Goal: Information Seeking & Learning: Compare options

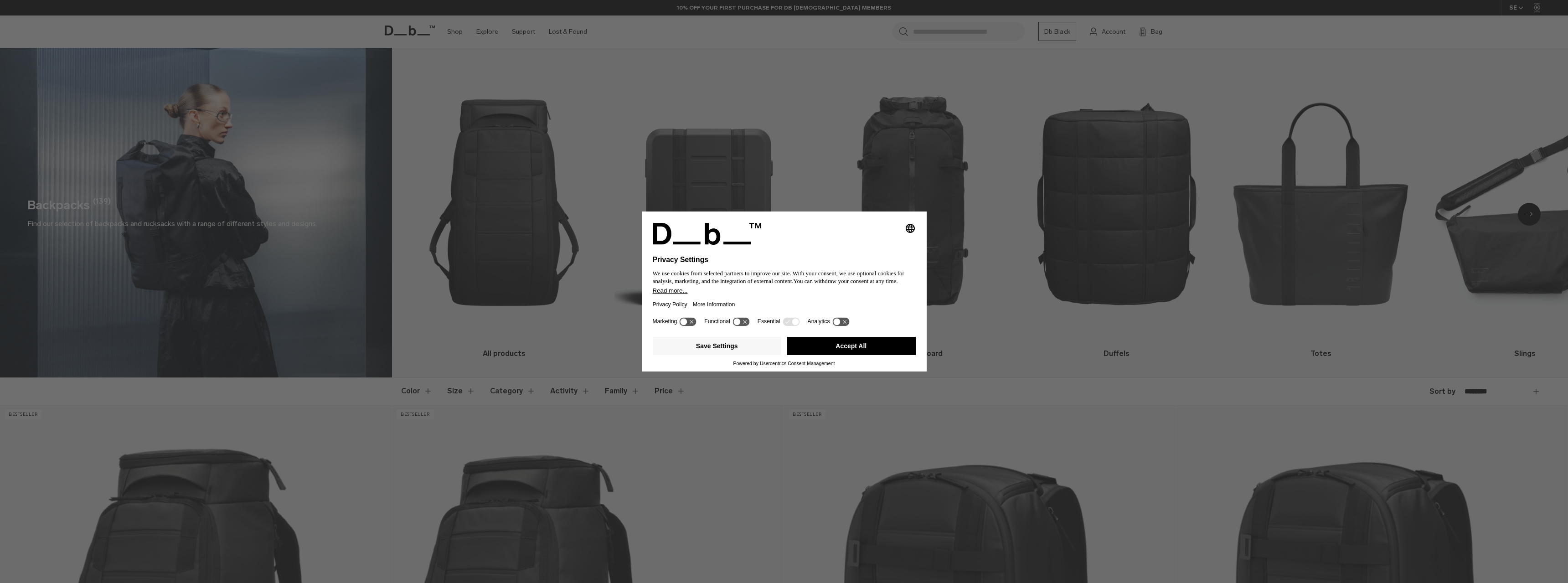
click at [858, 342] on button "Accept All" at bounding box center [851, 346] width 129 height 19
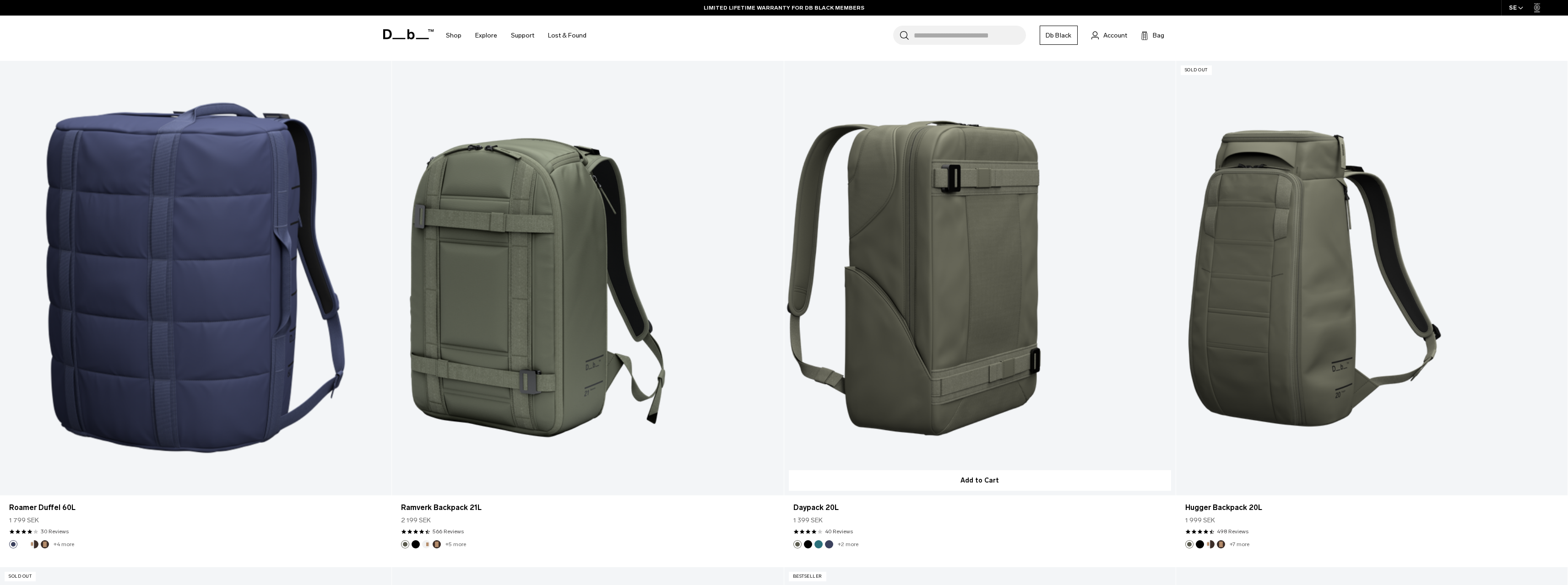
scroll to position [3896, 0]
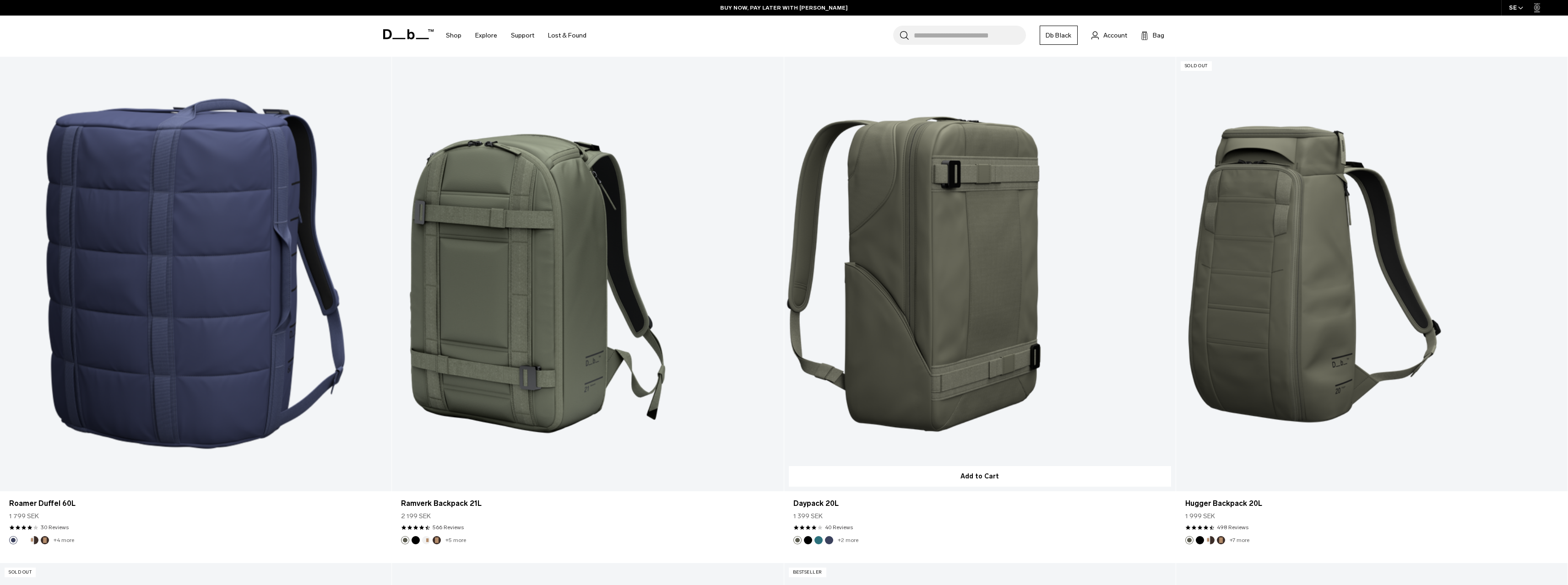
click at [953, 271] on link "Daypack 20L" at bounding box center [979, 274] width 391 height 435
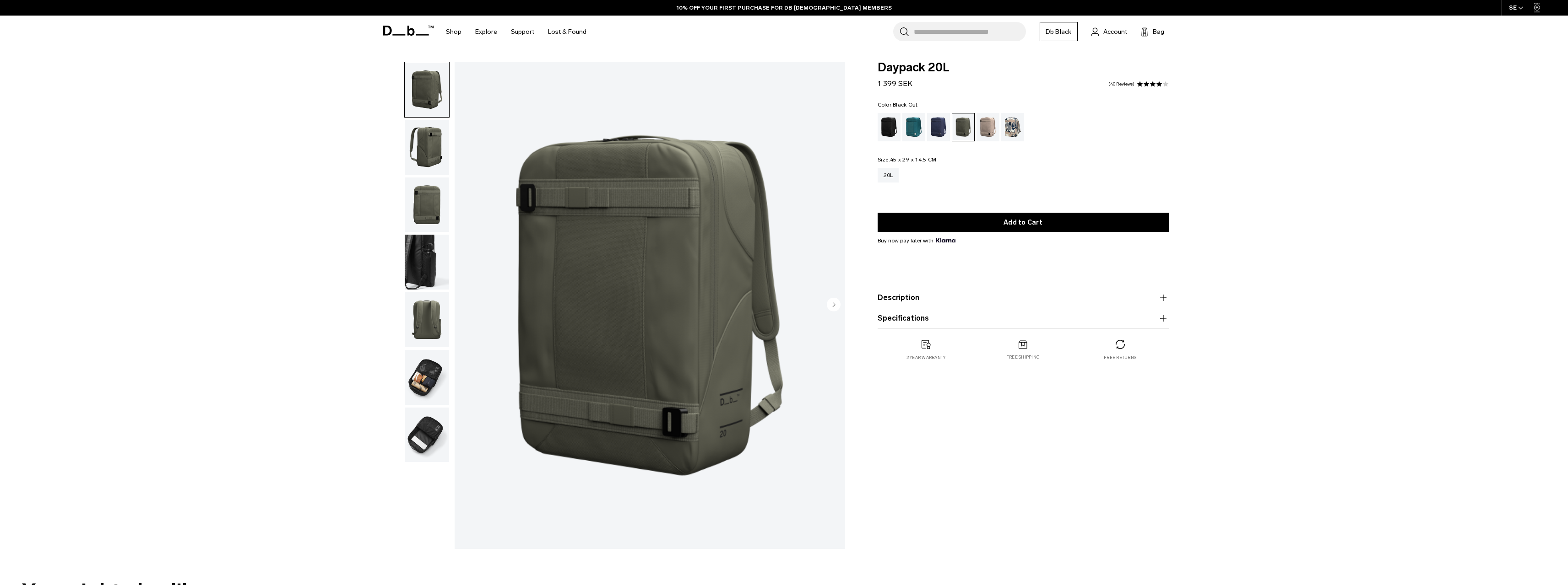
click at [885, 130] on div "Black Out" at bounding box center [890, 127] width 23 height 28
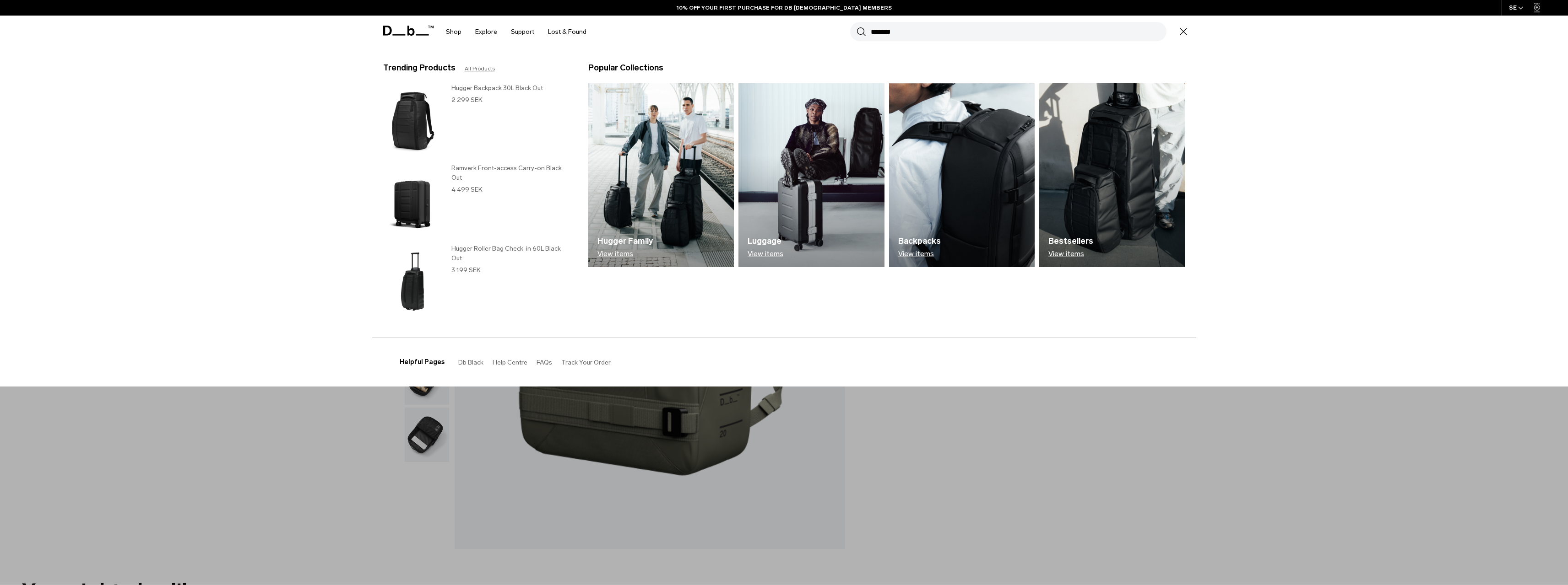
type input "*******"
click at [856, 26] on button "Search" at bounding box center [861, 31] width 10 height 10
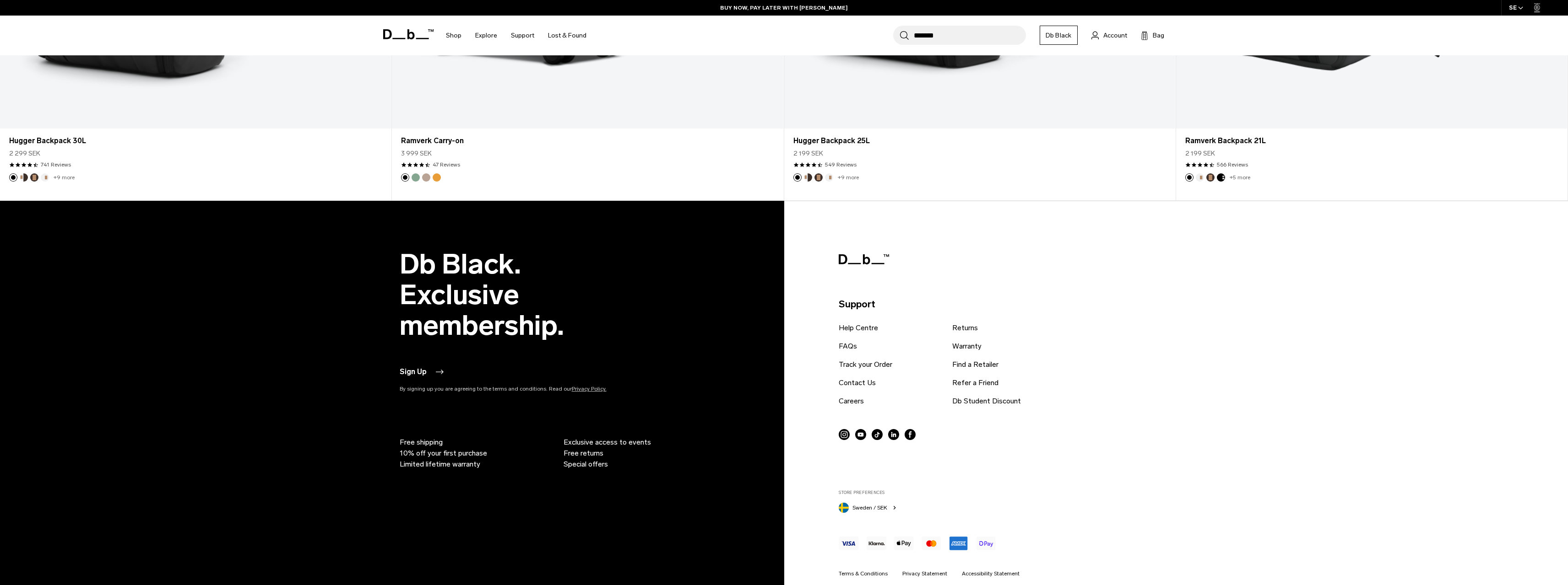
scroll to position [3594, 0]
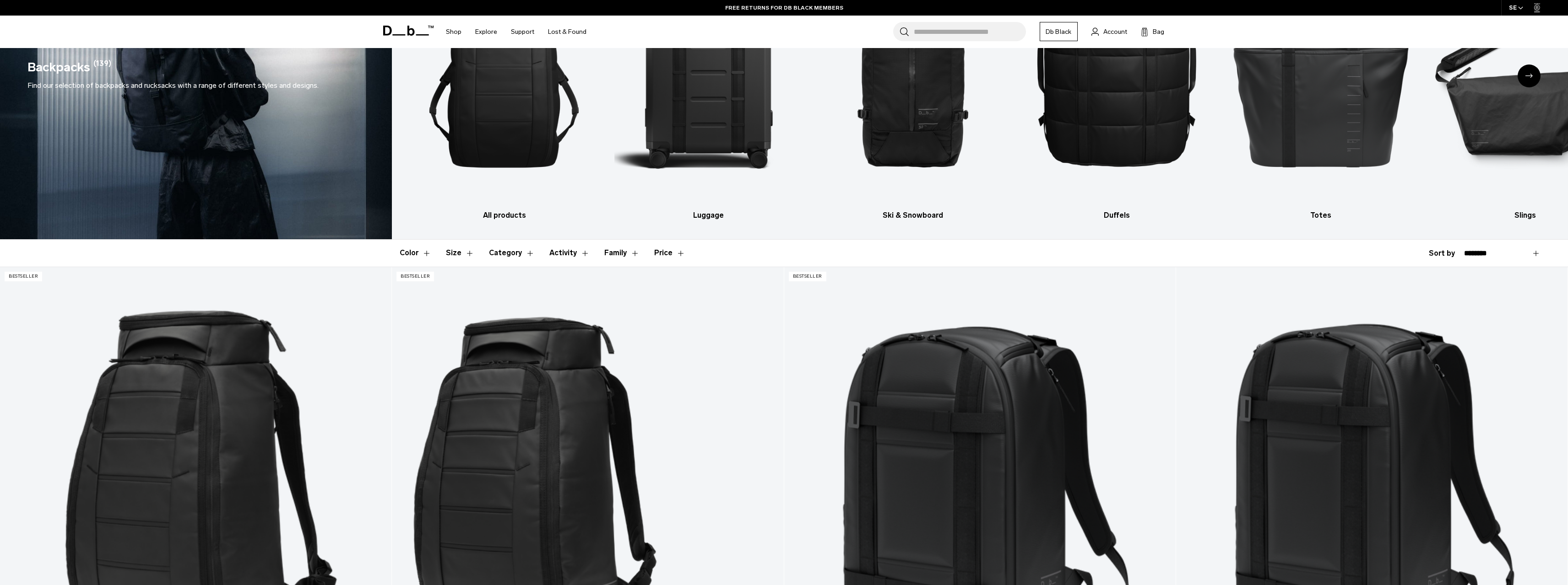
scroll to position [4, 0]
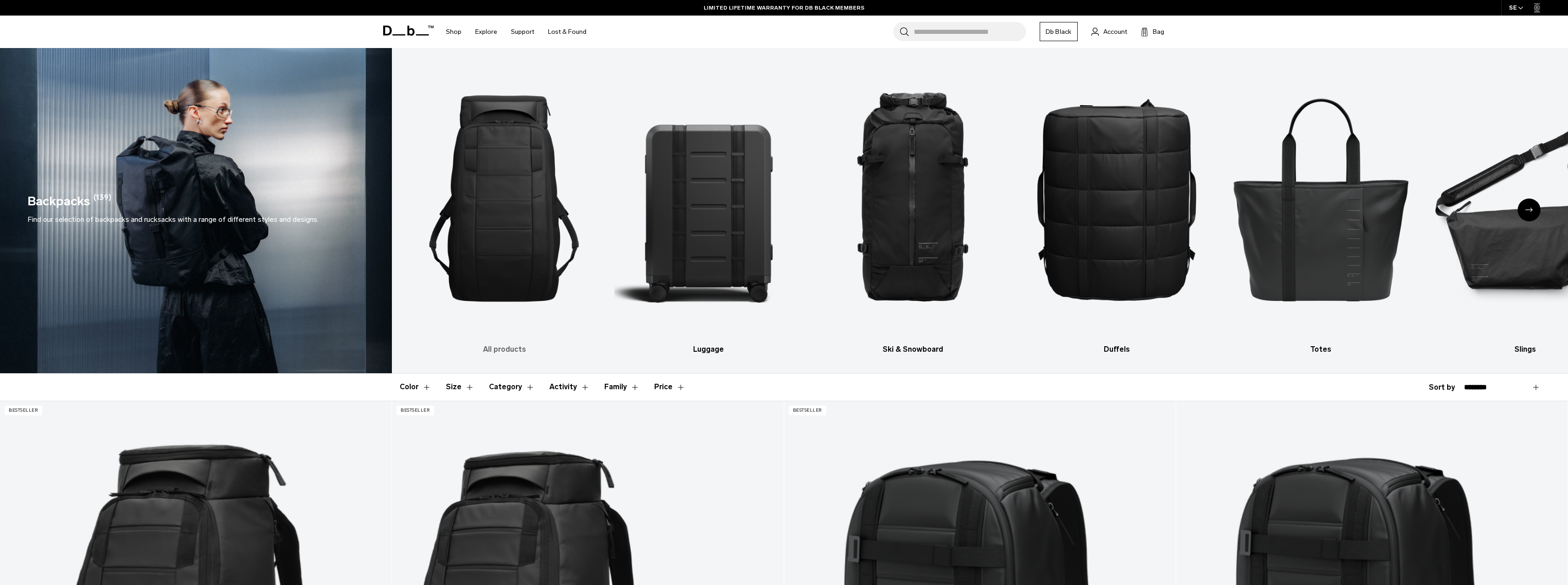
click at [516, 226] on img "1 / 10" at bounding box center [504, 199] width 188 height 282
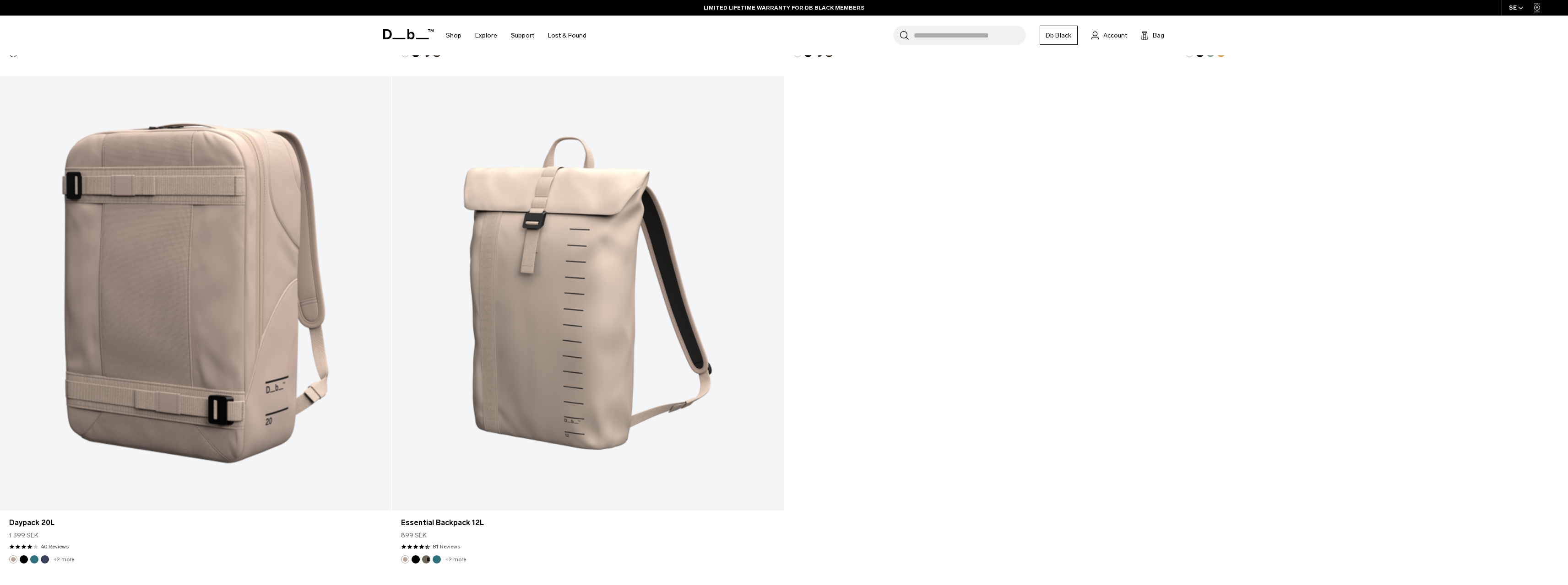
scroll to position [5949, 0]
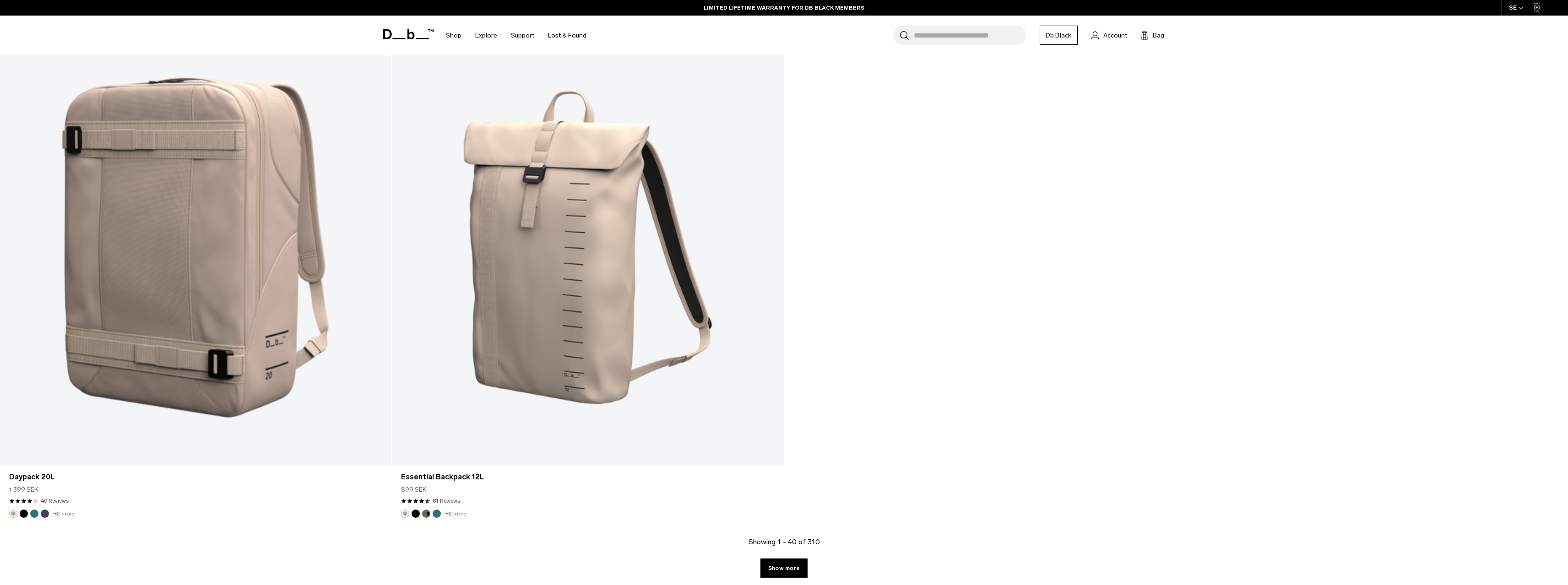
drag, startPoint x: 783, startPoint y: 566, endPoint x: 804, endPoint y: 549, distance: 27.0
click at [783, 565] on link "Show more" at bounding box center [784, 568] width 47 height 19
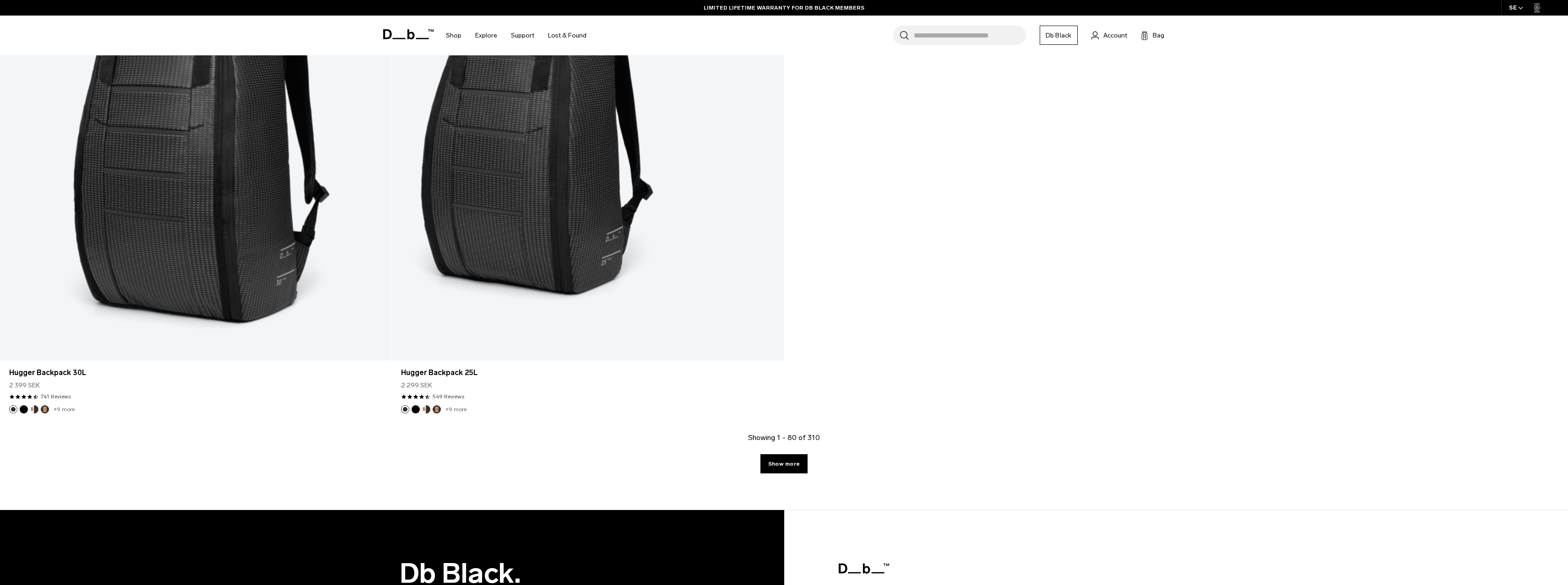
scroll to position [11249, 0]
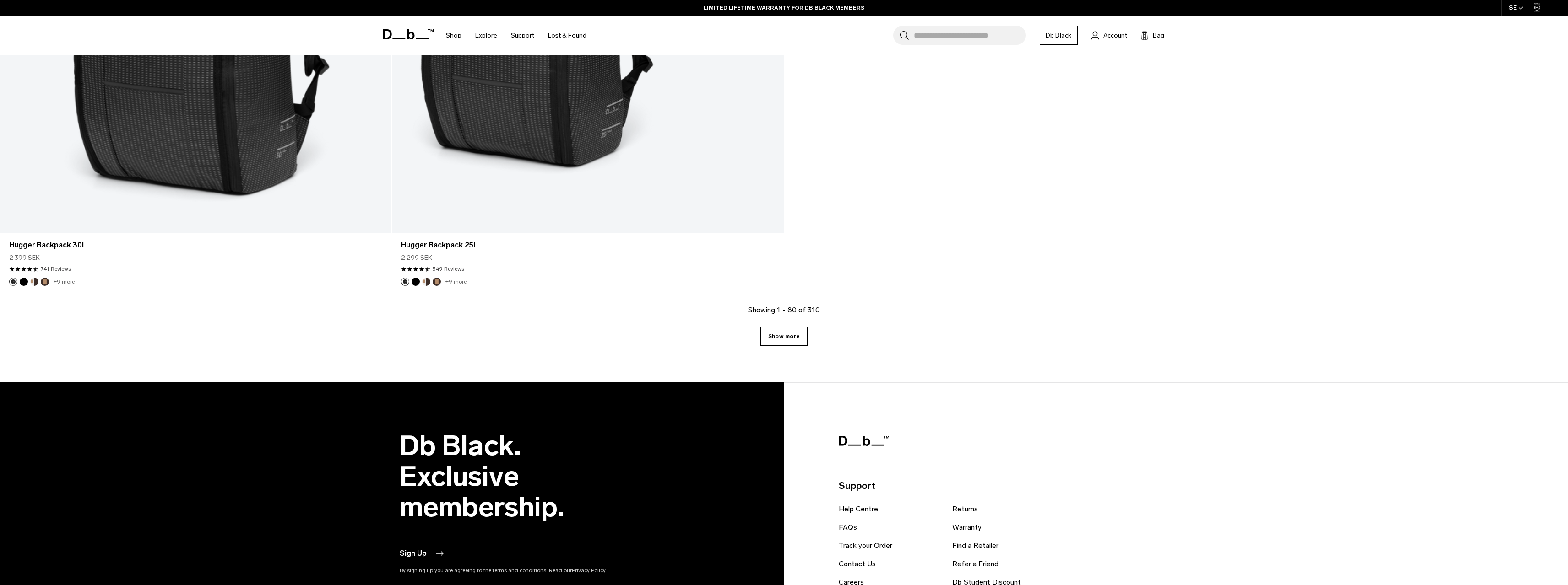
click at [786, 339] on link "Show more" at bounding box center [784, 337] width 47 height 19
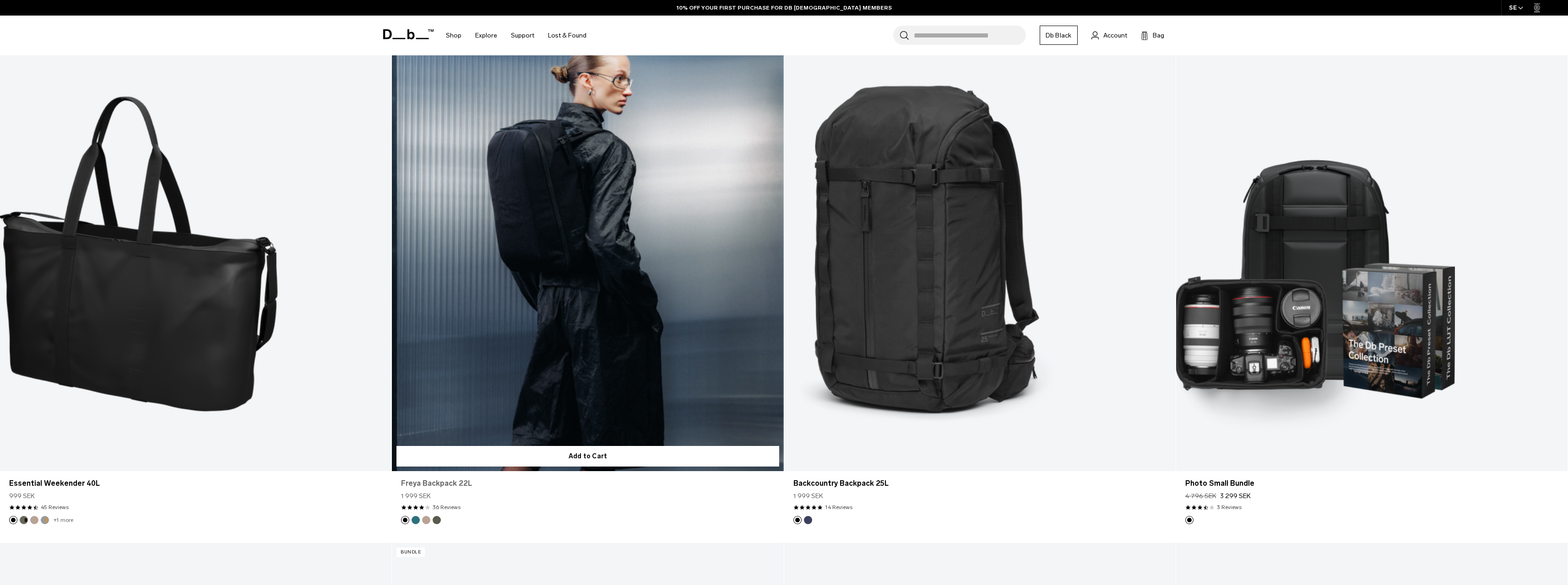
scroll to position [14188, 0]
